Goal: Navigation & Orientation: Find specific page/section

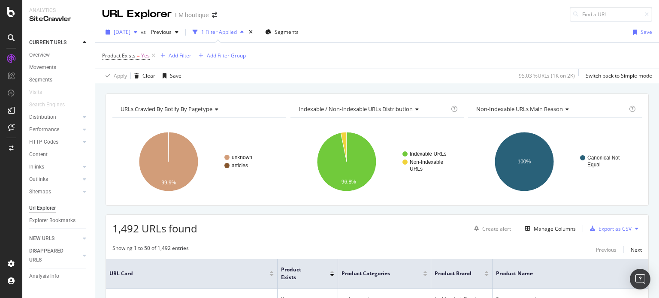
click at [137, 33] on icon "button" at bounding box center [135, 32] width 3 height 5
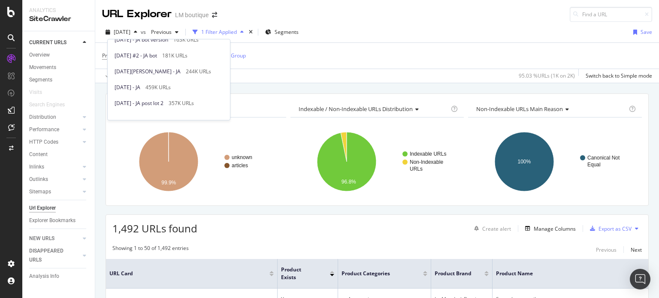
scroll to position [426, 0]
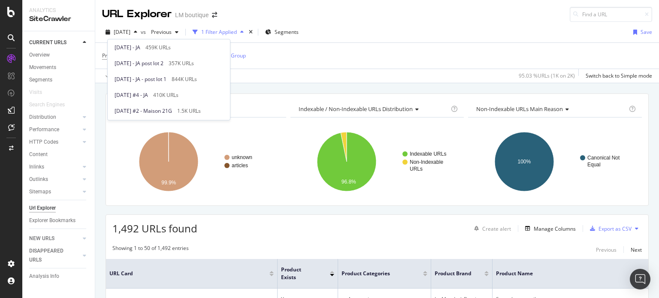
click at [273, 52] on div "Product Exists = Yes Add Filter Add Filter Group" at bounding box center [377, 56] width 550 height 26
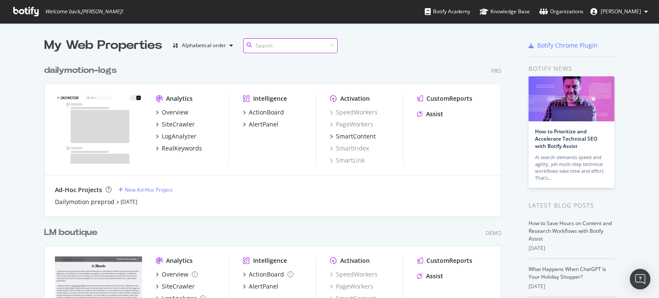
scroll to position [43, 0]
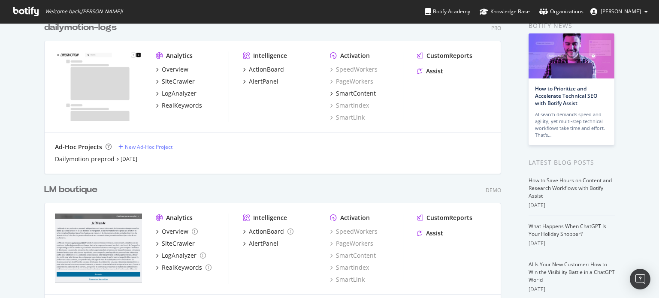
click at [82, 191] on div "LM boutique" at bounding box center [70, 190] width 53 height 12
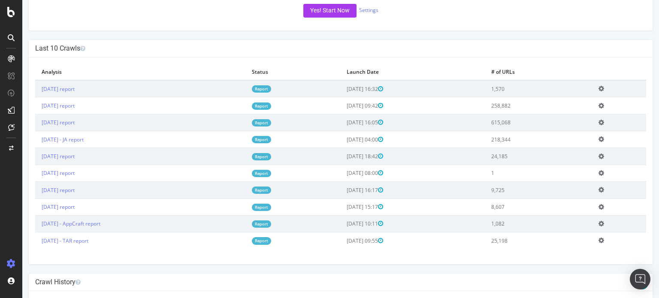
scroll to position [186, 0]
